Goal: Task Accomplishment & Management: Use online tool/utility

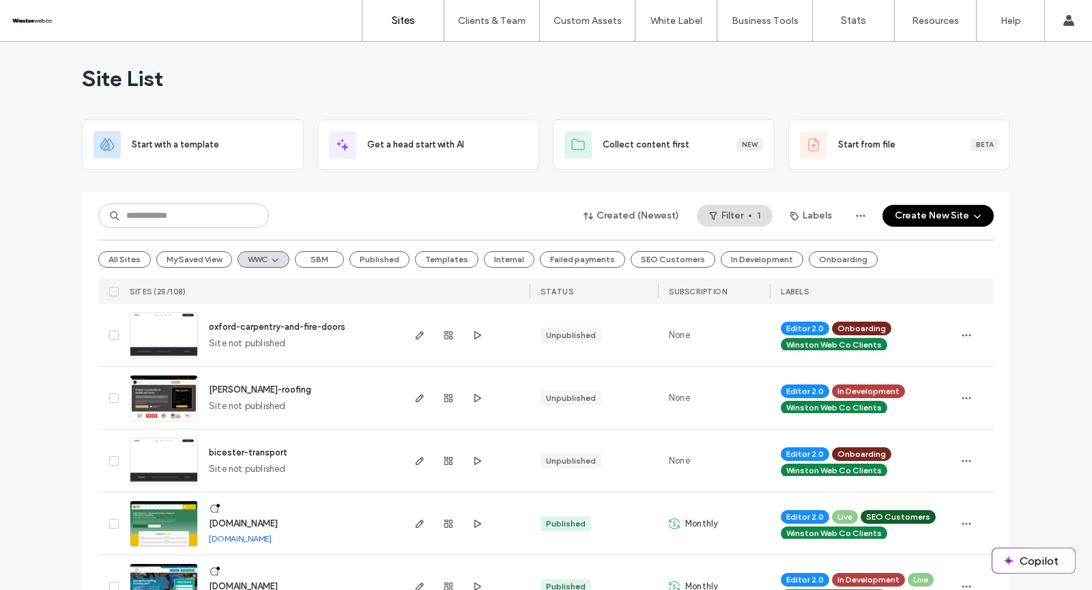
scroll to position [573, 0]
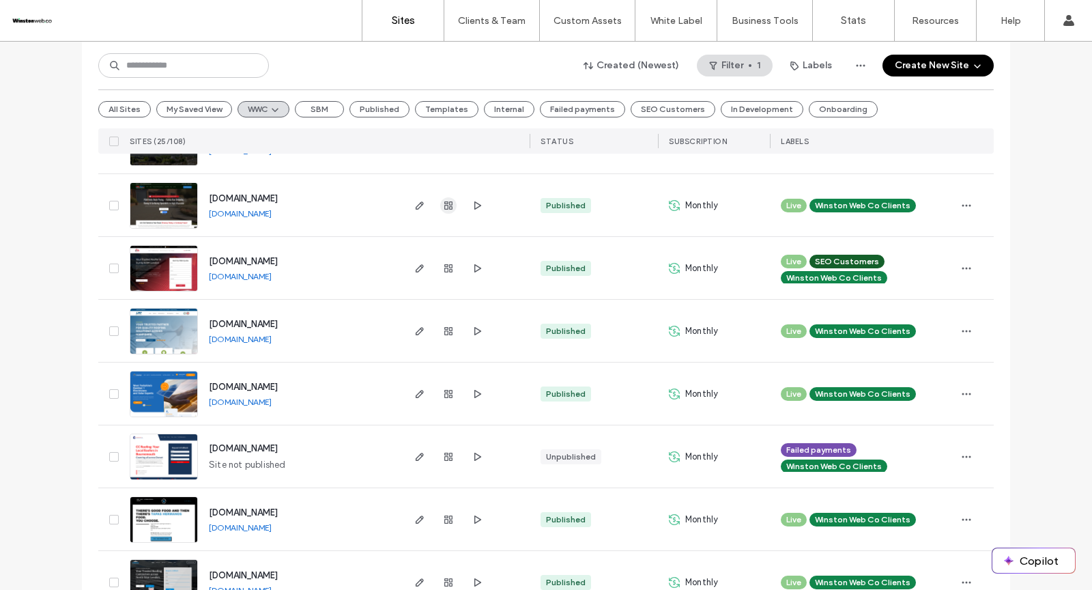
click at [443, 207] on icon "button" at bounding box center [448, 205] width 11 height 11
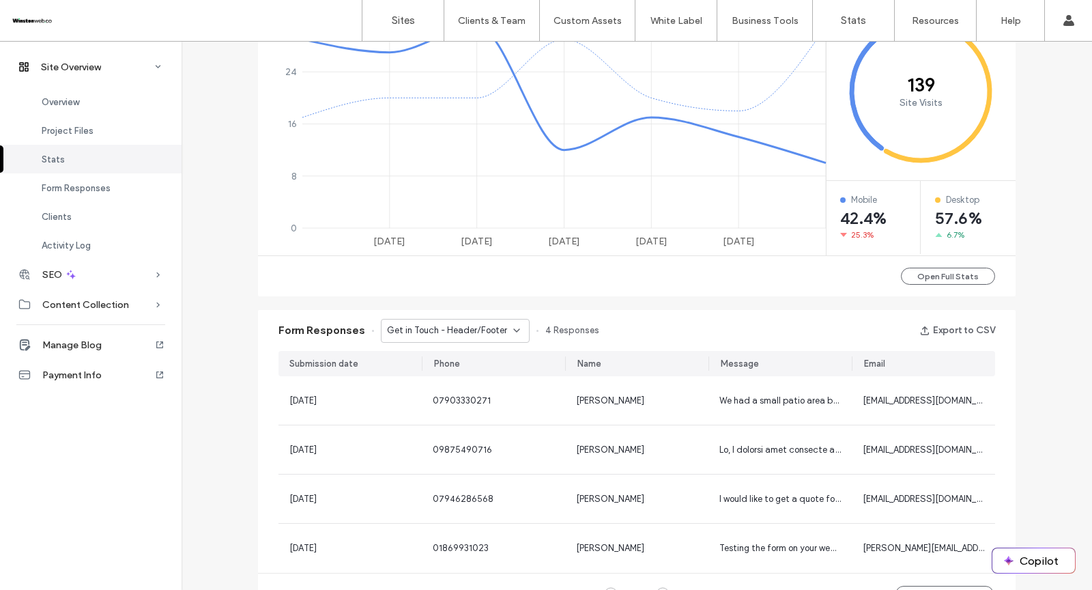
scroll to position [660, 0]
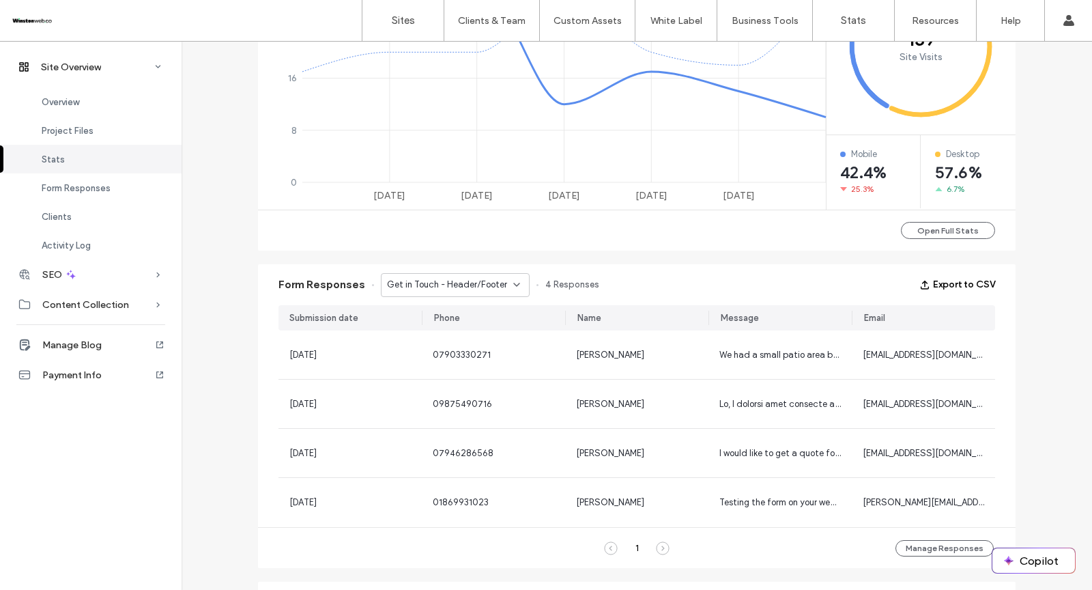
click at [966, 283] on button "Export to CSV" at bounding box center [957, 285] width 76 height 22
click at [450, 278] on span "Get in Touch - Header/Footer" at bounding box center [447, 285] width 120 height 14
click at [444, 329] on span "Get in Touch - Contact page" at bounding box center [439, 332] width 119 height 14
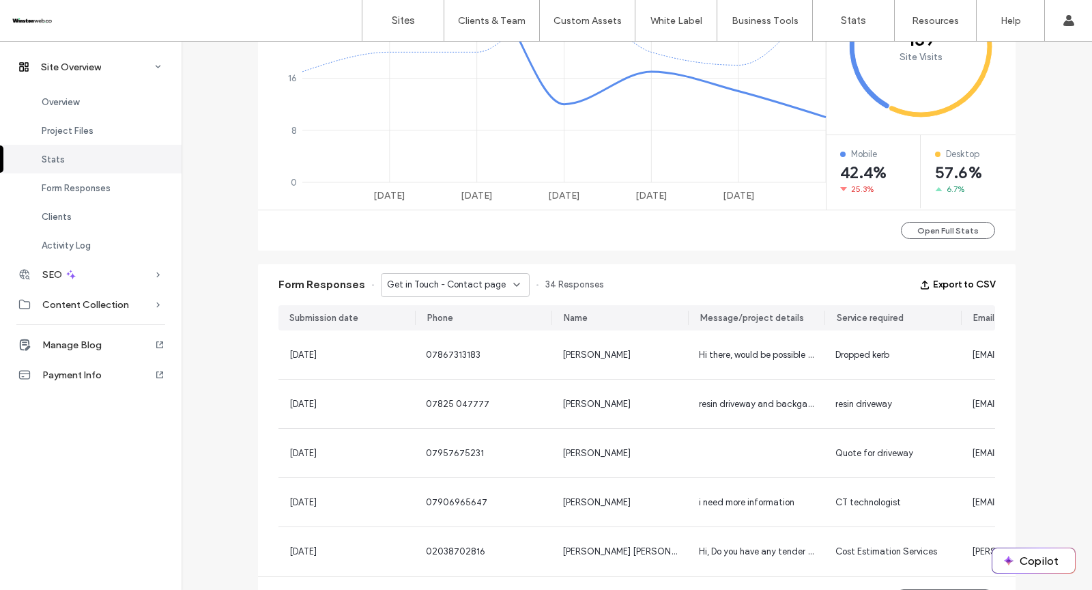
click at [952, 284] on button "Export to CSV" at bounding box center [957, 285] width 76 height 22
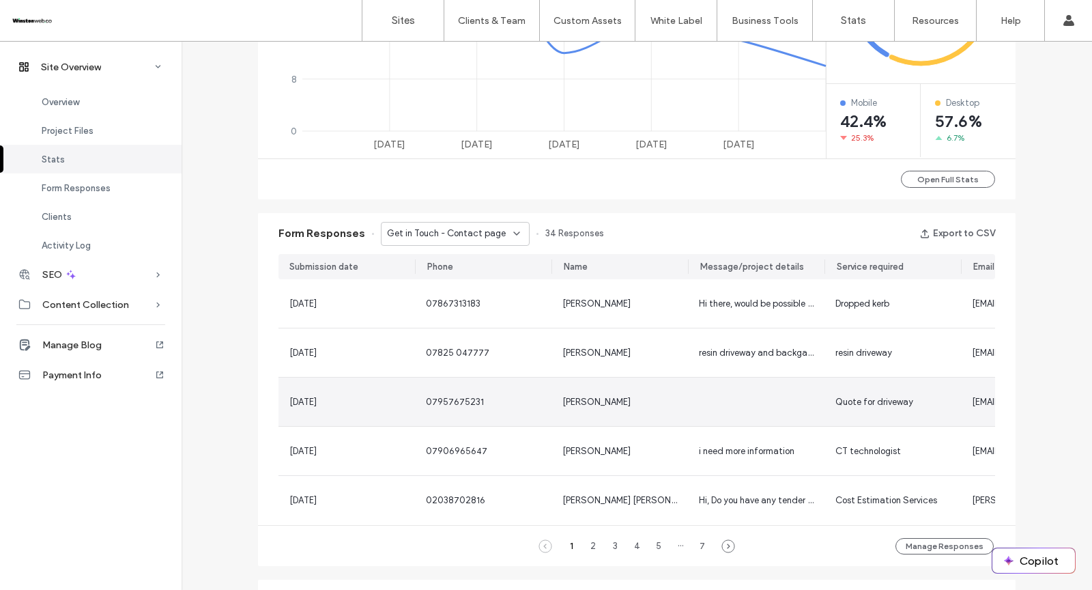
scroll to position [714, 0]
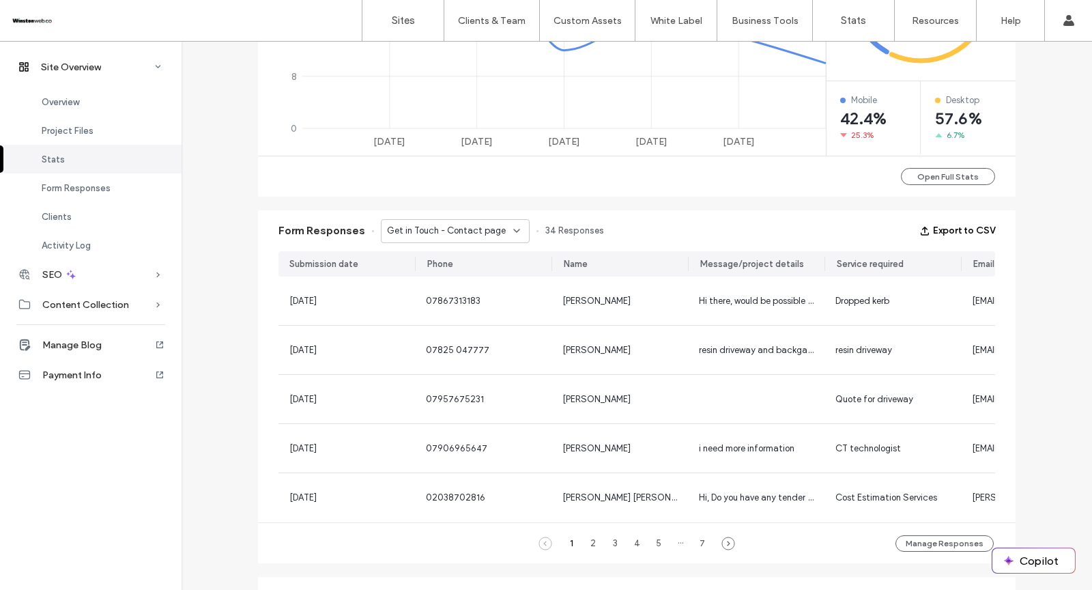
click at [946, 231] on button "Export to CSV" at bounding box center [957, 231] width 76 height 22
click at [491, 234] on span "Get in Touch - Contact page" at bounding box center [446, 231] width 119 height 14
click at [476, 255] on span "Get in Touch - Header/Footer" at bounding box center [440, 254] width 120 height 14
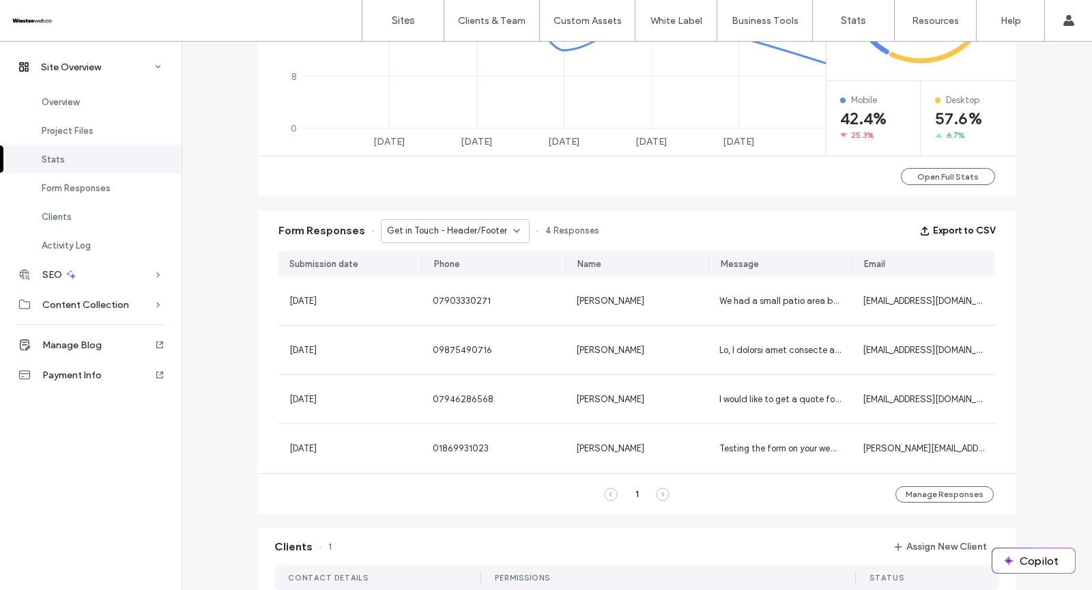
click at [964, 228] on button "Export to CSV" at bounding box center [957, 231] width 76 height 22
